Goal: Information Seeking & Learning: Find specific fact

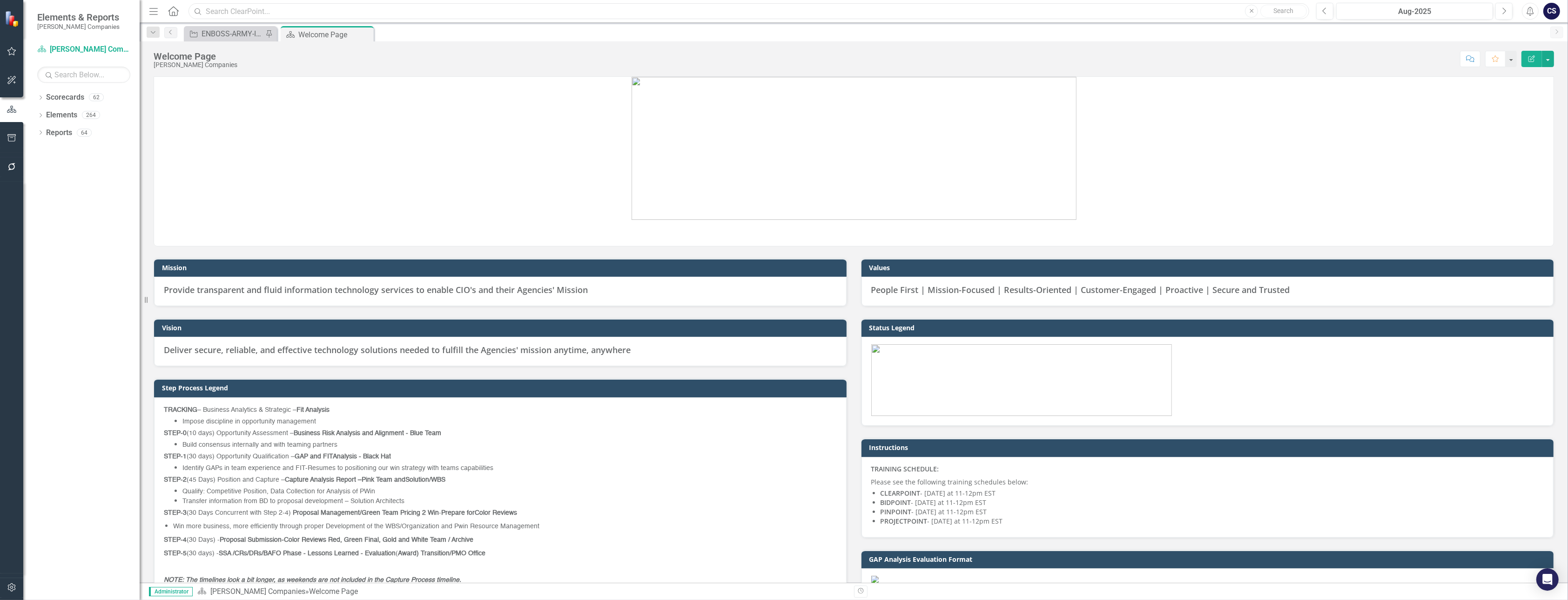
click at [207, 9] on input "text" at bounding box center [749, 11] width 1121 height 16
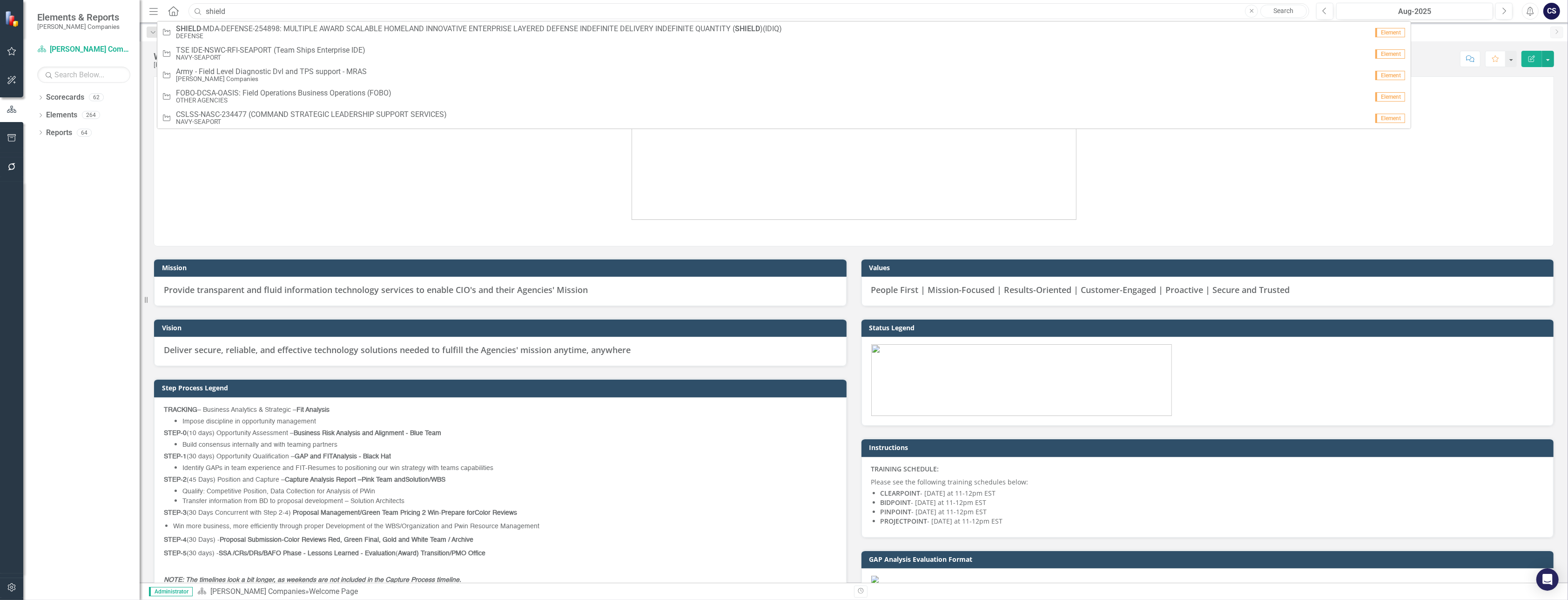
type input "shield"
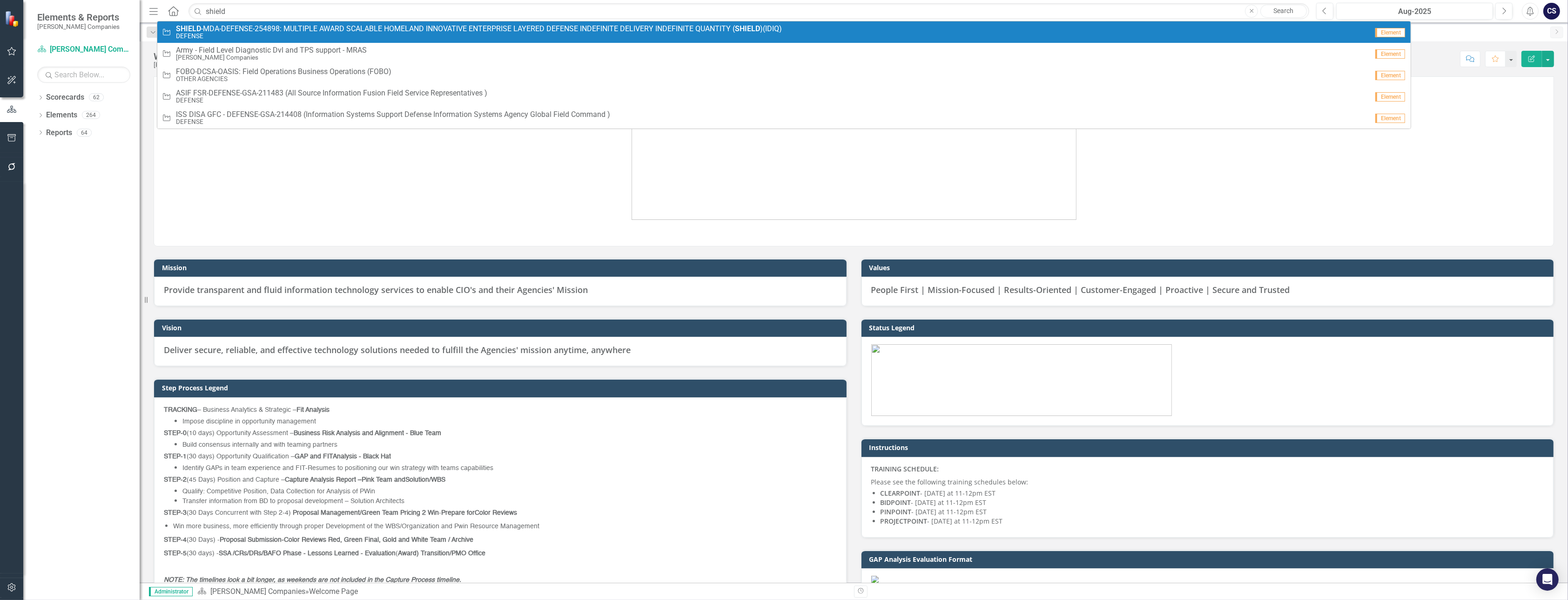
click at [204, 25] on span "SHIELD -MDA-DEFENSE-254898: MULTIPLE AWARD SCALABLE HOMELAND INNOVATIVE ENTERPR…" at bounding box center [479, 29] width 606 height 9
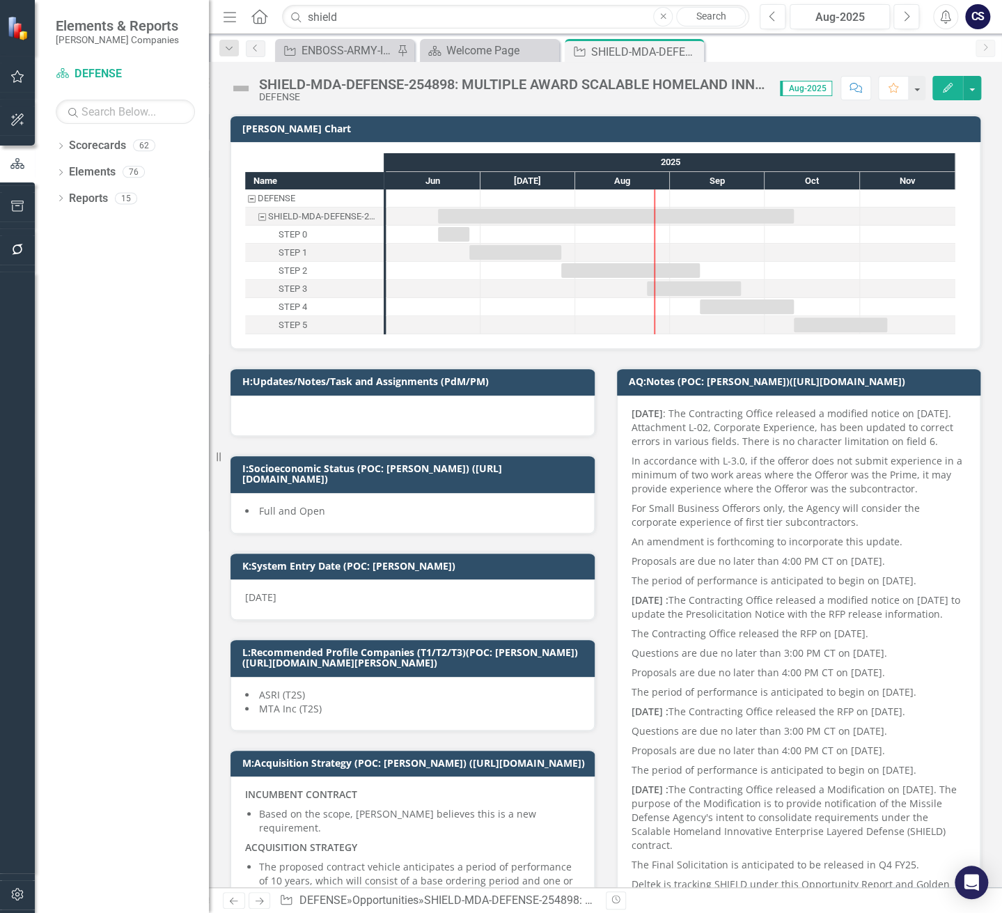
click at [711, 86] on div "SHIELD-MDA-DEFENSE-254898: MULTIPLE AWARD SCALABLE HOMELAND INNOVATIVE ENTERPRI…" at bounding box center [512, 84] width 507 height 15
click at [711, 82] on div "SHIELD-MDA-DEFENSE-254898: MULTIPLE AWARD SCALABLE HOMELAND INNOVATIVE ENTERPRI…" at bounding box center [512, 84] width 507 height 15
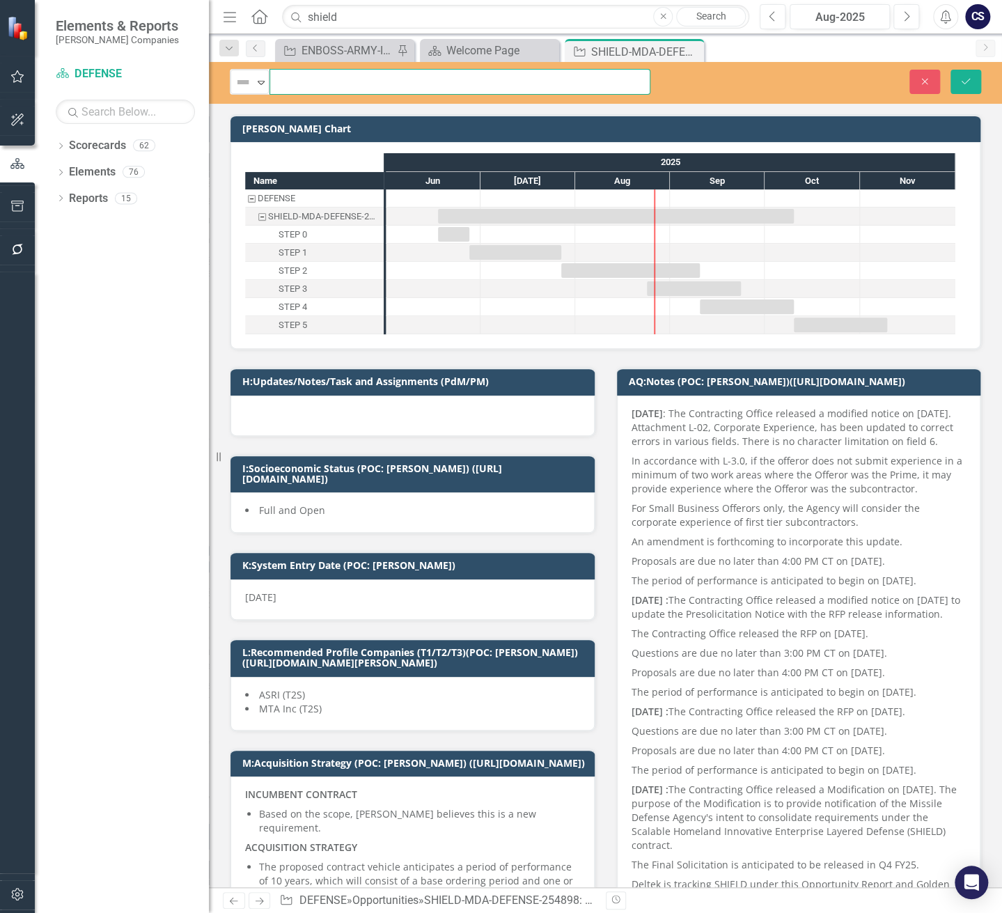
scroll to position [0, 544]
drag, startPoint x: 319, startPoint y: 79, endPoint x: 708, endPoint y: 68, distance: 389.3
click at [708, 68] on div "Not Defined Expand SHIELD-MDA-DEFENSE-254898: MULTIPLE AWARD SCALABLE HOMELAND …" at bounding box center [605, 83] width 793 height 42
click at [522, 437] on div "I:Socioeconomic Status (POC: [PERSON_NAME]) ([URL][DOMAIN_NAME]) Full and Open" at bounding box center [412, 484] width 386 height 97
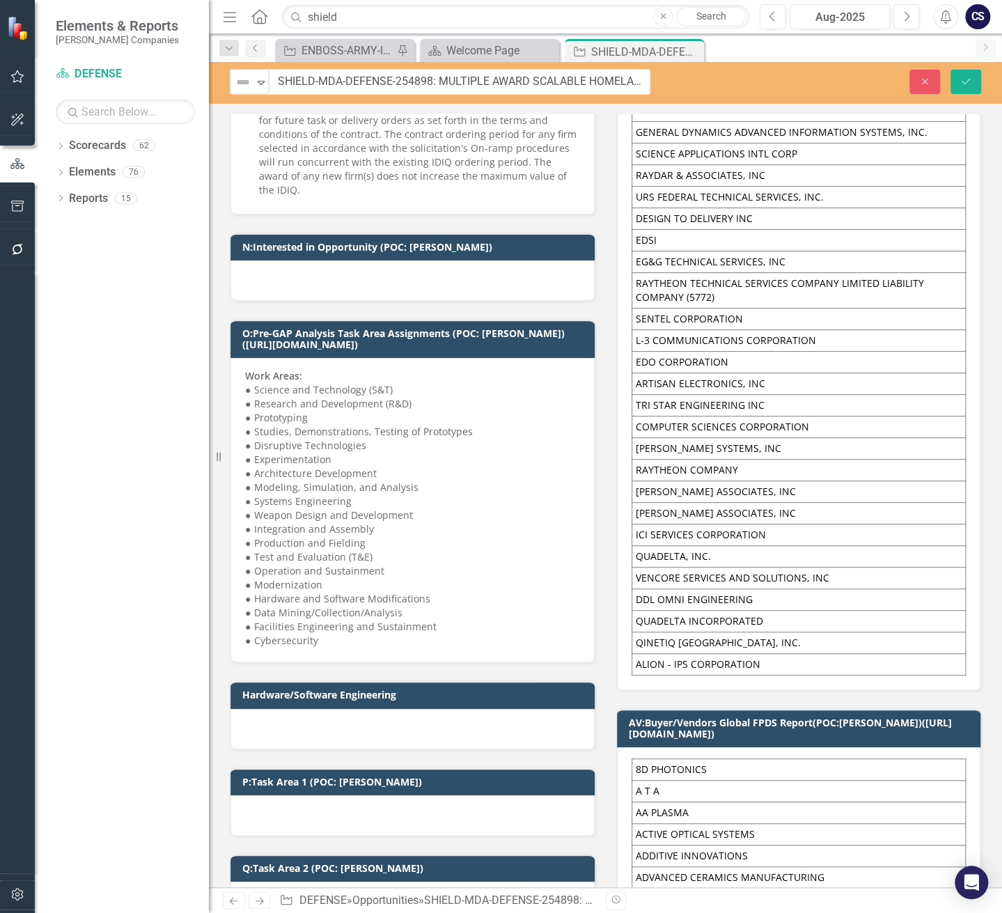
scroll to position [2134, 0]
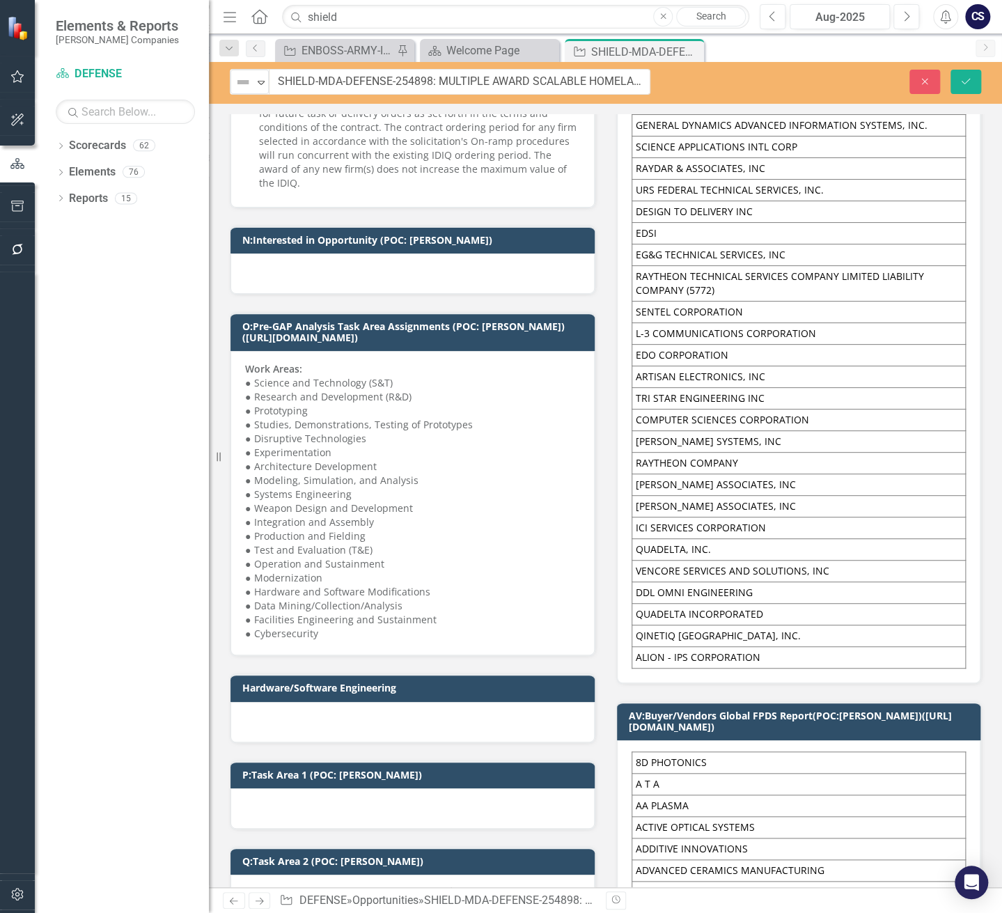
click at [238, 351] on div "Work Areas: ● Science and Technology (S&T) ● Research and Development (R&D) ● P…" at bounding box center [412, 503] width 364 height 304
click at [492, 317] on td "O:Pre-GAP Analysis Task Area Assignments (POC: [PERSON_NAME])([URL][DOMAIN_NAME…" at bounding box center [414, 333] width 345 height 32
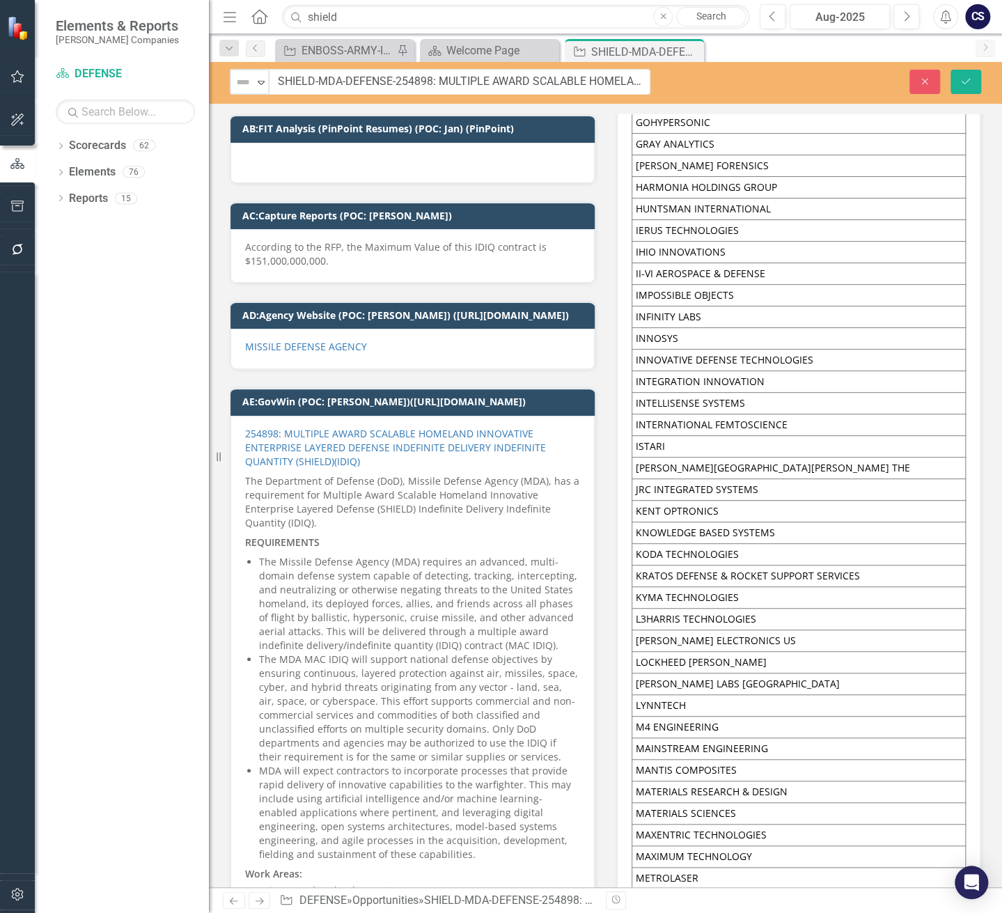
scroll to position [4472, 0]
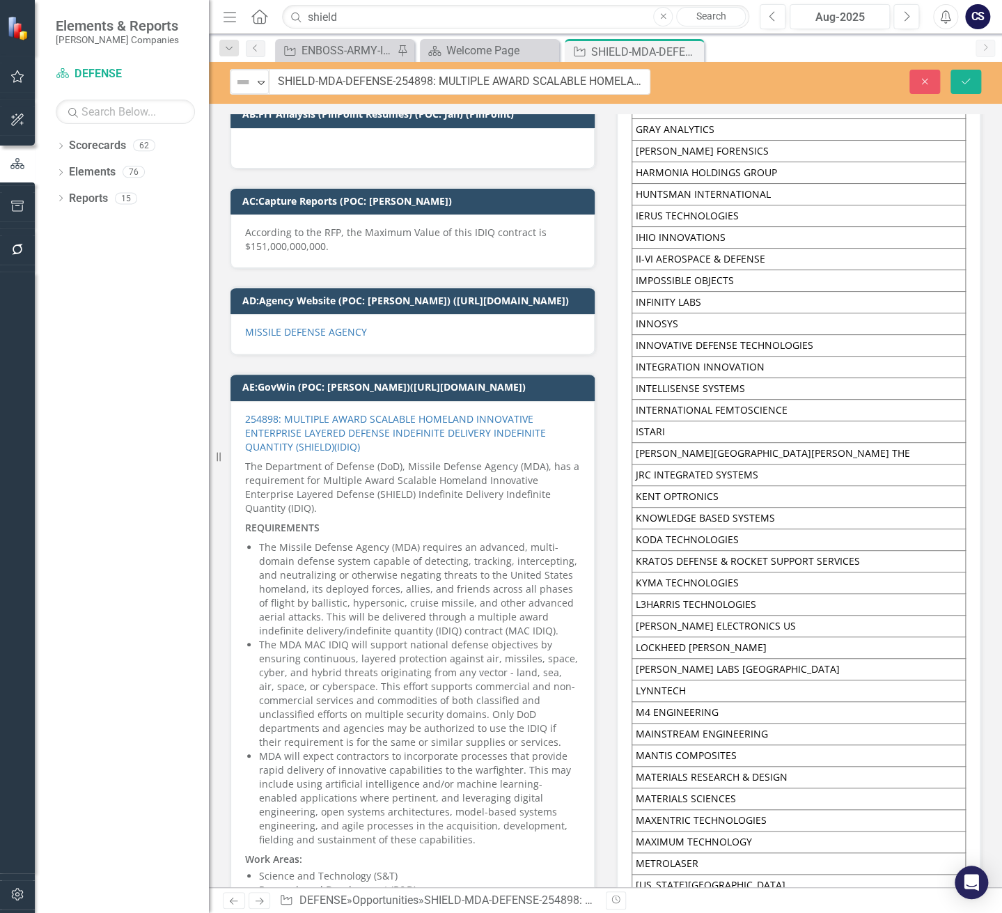
click at [363, 412] on p "254898: MULTIPLE AWARD SCALABLE HOMELAND INNOVATIVE ENTERPRISE LAYERED DEFENSE …" at bounding box center [412, 434] width 335 height 45
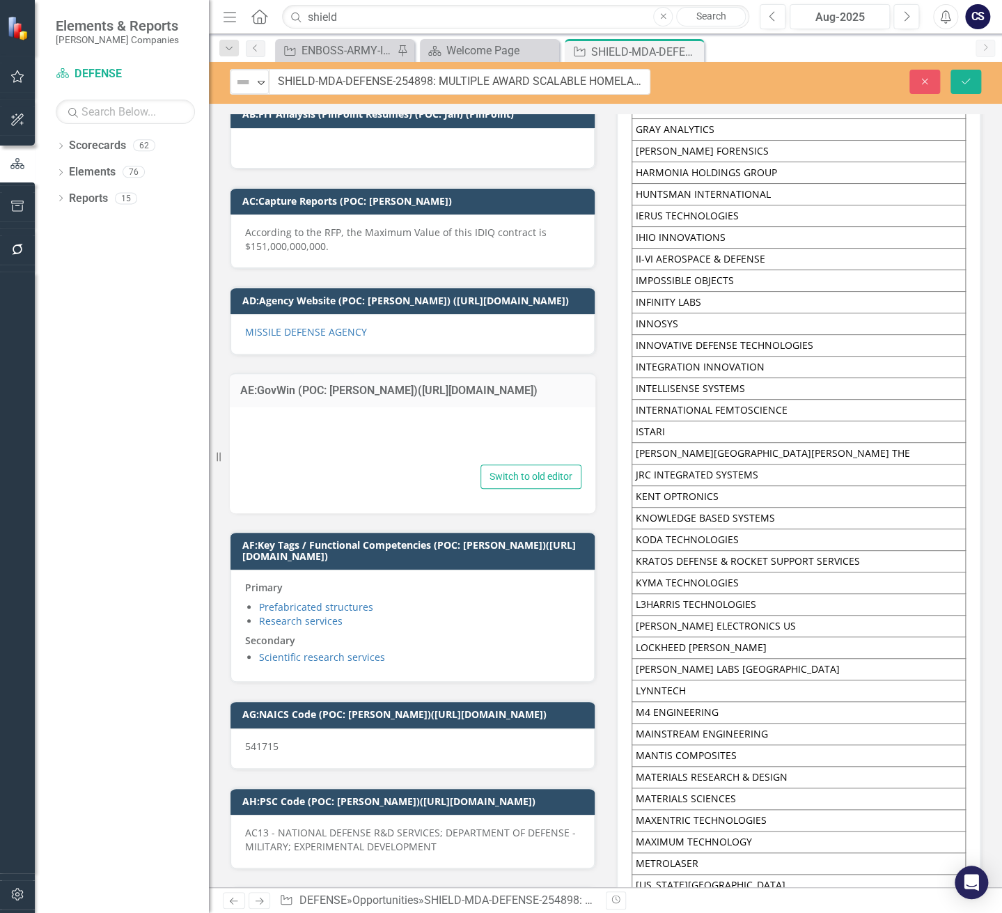
type textarea "<p><a href="[URL][DOMAIN_NAME]">254898: MULTIPLE AWARD SCALABLE HOMELAND INNOVA…"
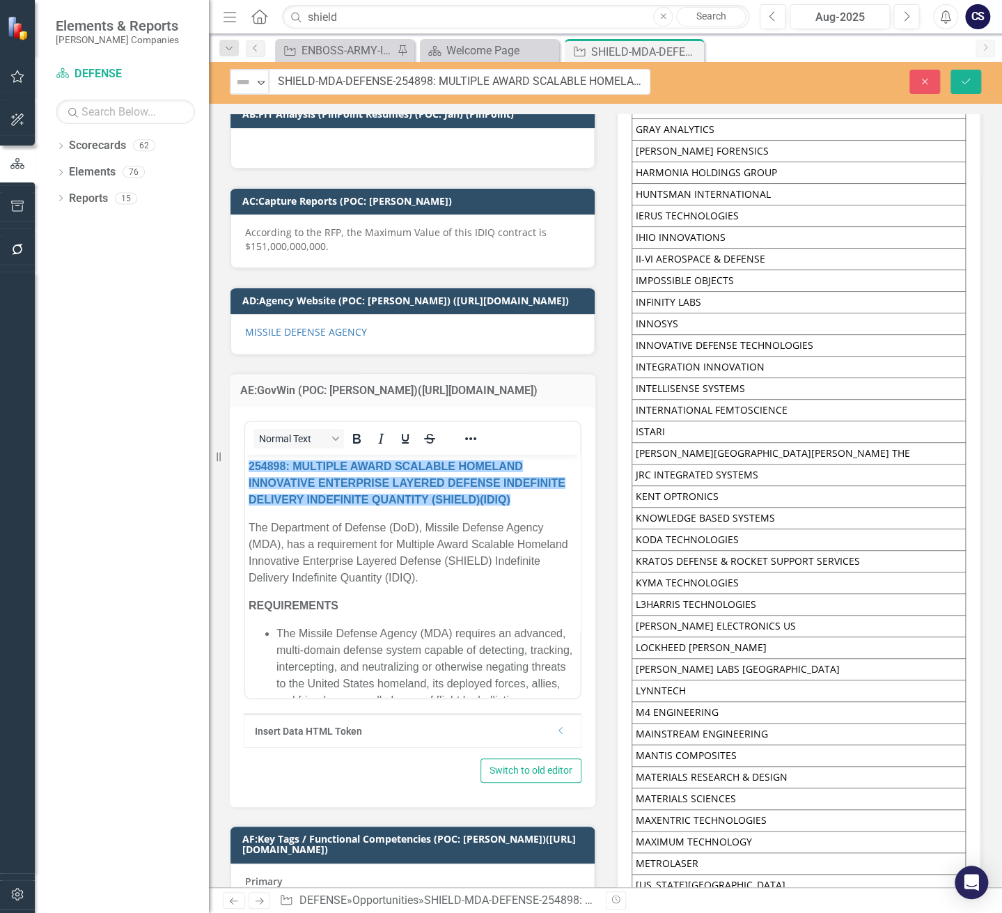
scroll to position [0, 0]
click at [617, 540] on div "8D PHOTONICS A T A AA PLASMA ACTIVE OPTICAL SYSTEMS ADDITIVE INNOVATIONS ADVANC…" at bounding box center [799, 807] width 364 height 4810
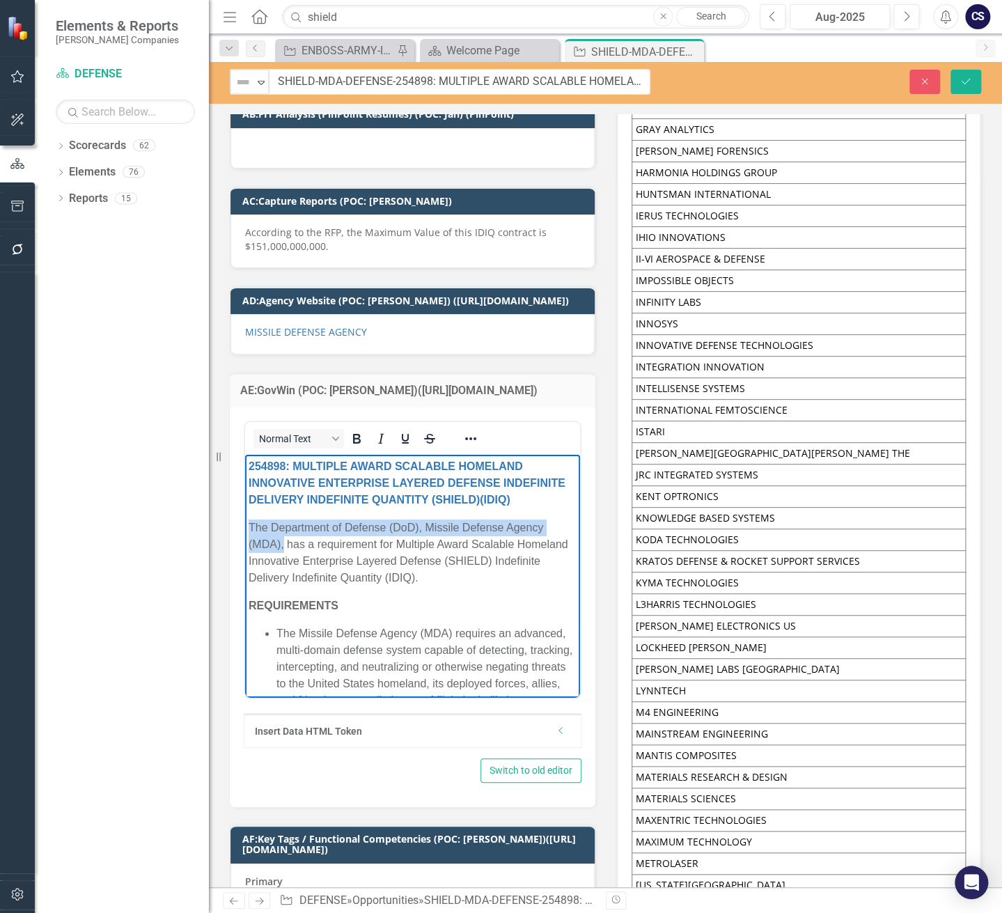
drag, startPoint x: 285, startPoint y: 562, endPoint x: 251, endPoint y: 544, distance: 38.3
click at [251, 544] on p "The Department of Defense (DoD), Missile Defense Agency (MDA), has a requiremen…" at bounding box center [413, 552] width 328 height 67
copy p "The Department of Defense (DoD), Missile Defense Agency (MDA),"
